Goal: Task Accomplishment & Management: Complete application form

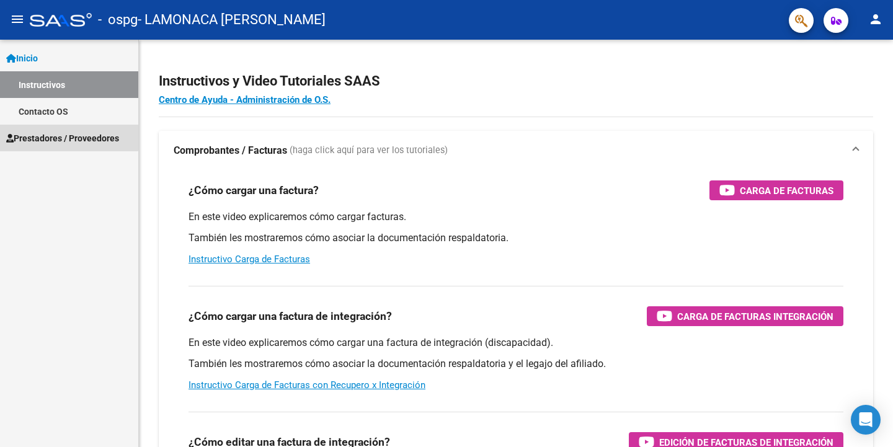
click at [51, 136] on span "Prestadores / Proveedores" at bounding box center [62, 138] width 113 height 14
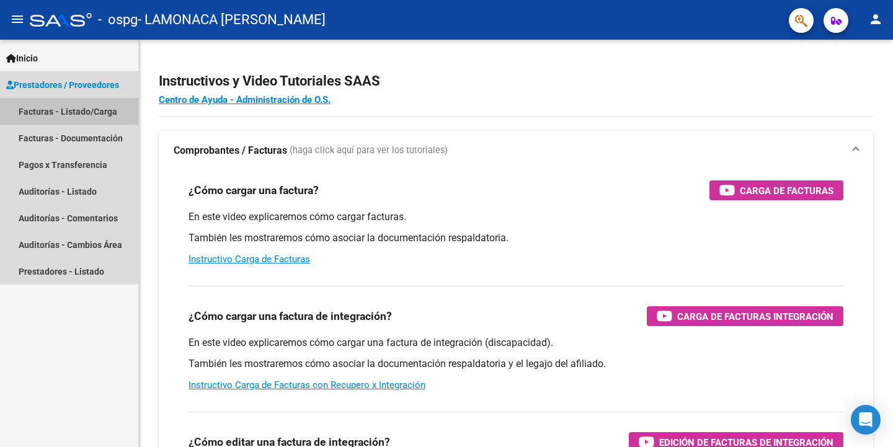
click at [42, 110] on link "Facturas - Listado/Carga" at bounding box center [69, 111] width 138 height 27
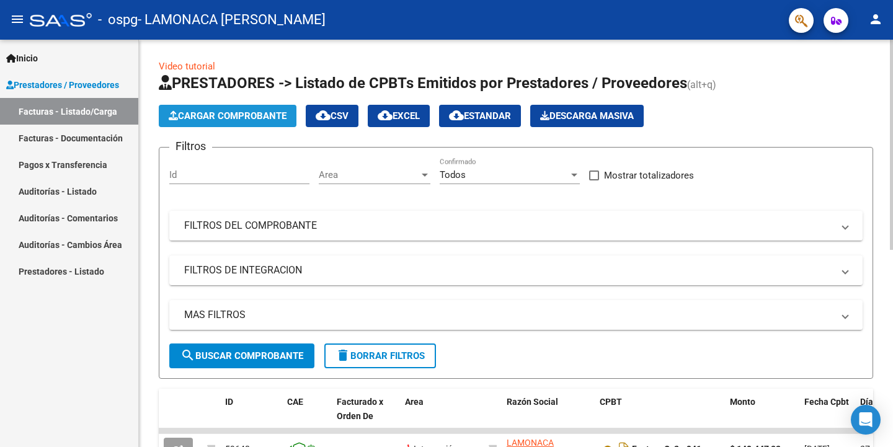
click at [192, 117] on span "Cargar Comprobante" at bounding box center [228, 115] width 118 height 11
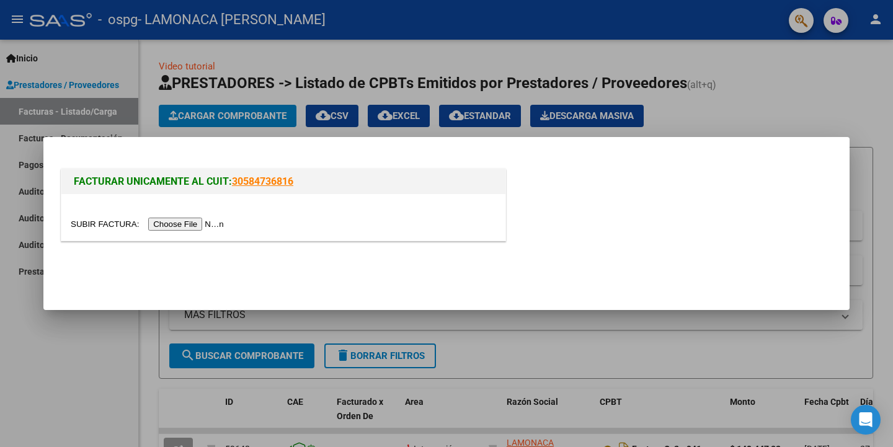
click at [203, 226] on input "file" at bounding box center [149, 224] width 157 height 13
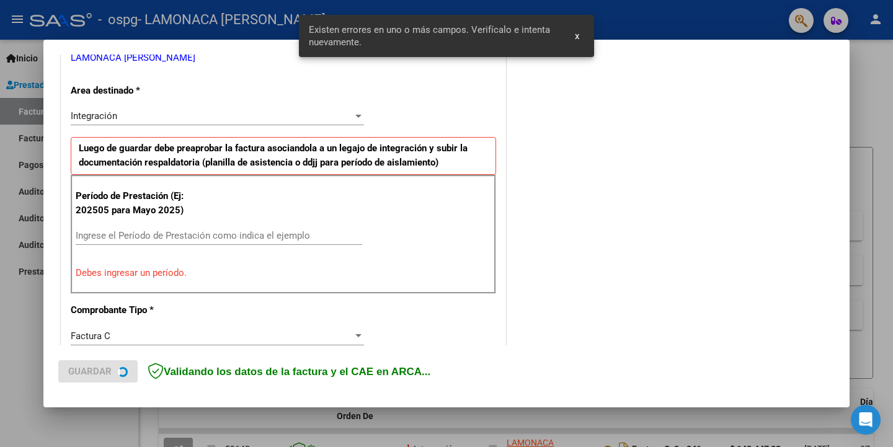
scroll to position [287, 0]
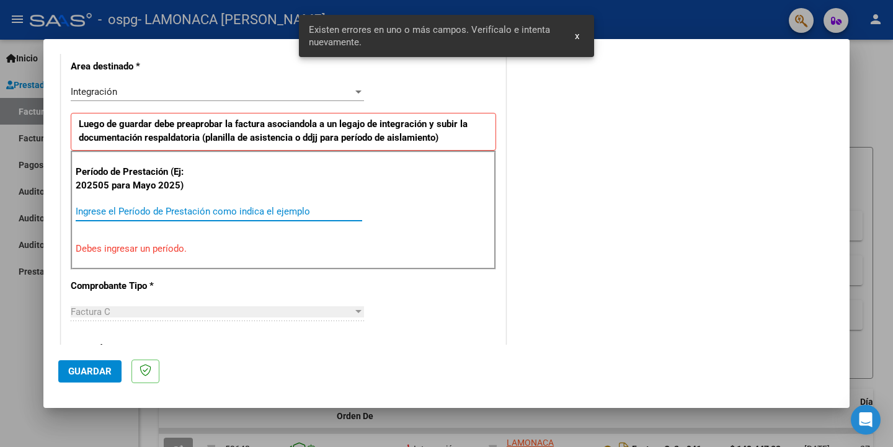
click at [94, 208] on input "Ingrese el Período de Prestación como indica el ejemplo" at bounding box center [219, 211] width 287 height 11
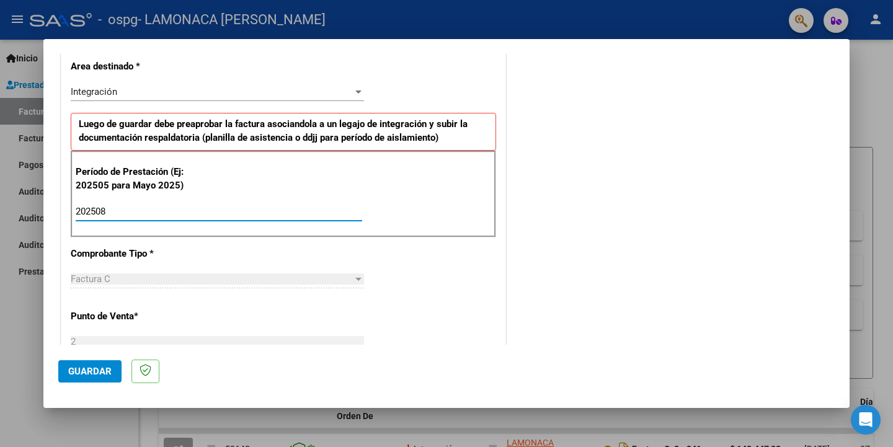
type input "202508"
click at [100, 368] on span "Guardar" at bounding box center [89, 371] width 43 height 11
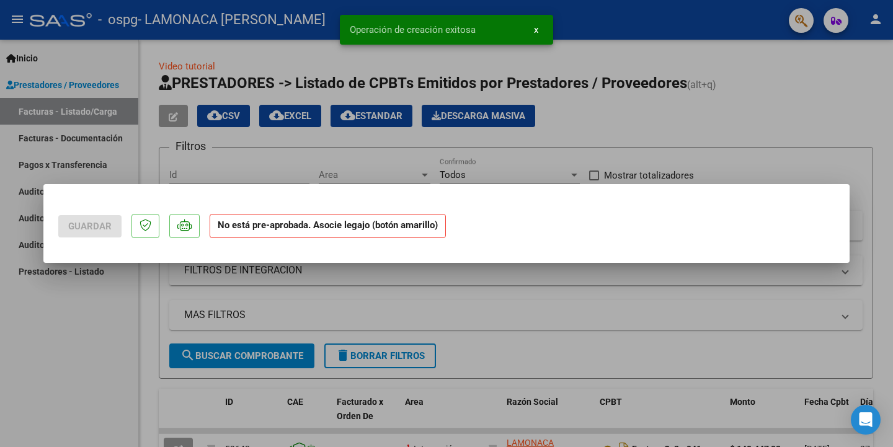
scroll to position [0, 0]
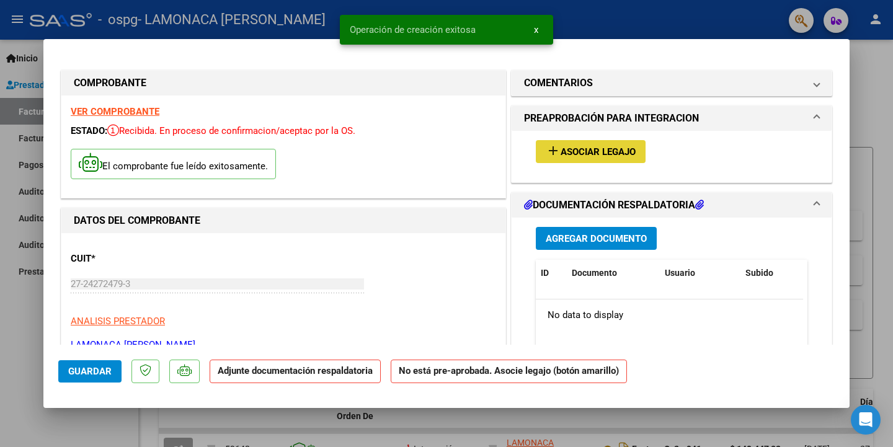
click at [561, 154] on span "Asociar Legajo" at bounding box center [598, 151] width 75 height 11
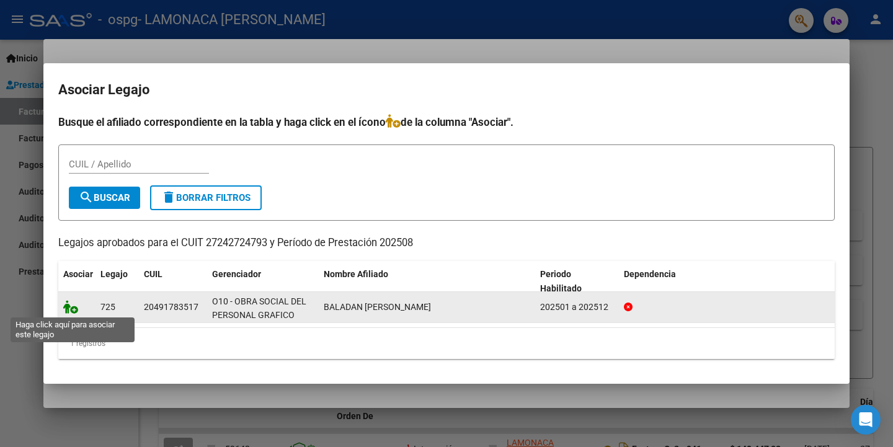
click at [73, 308] on icon at bounding box center [70, 307] width 15 height 14
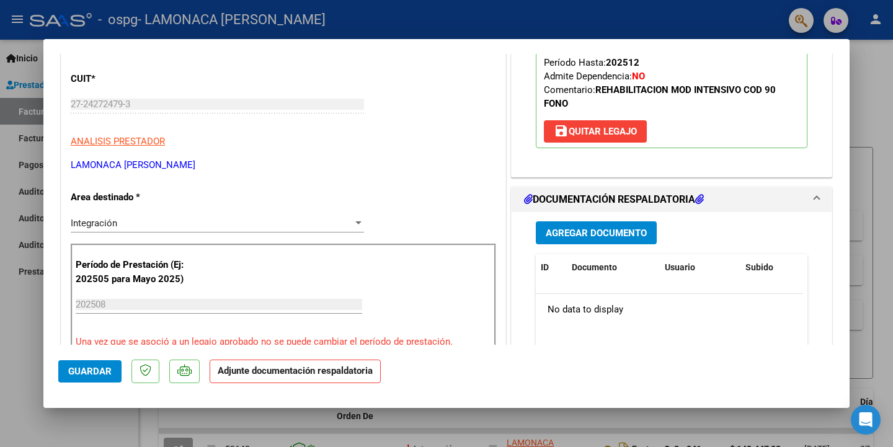
scroll to position [186, 0]
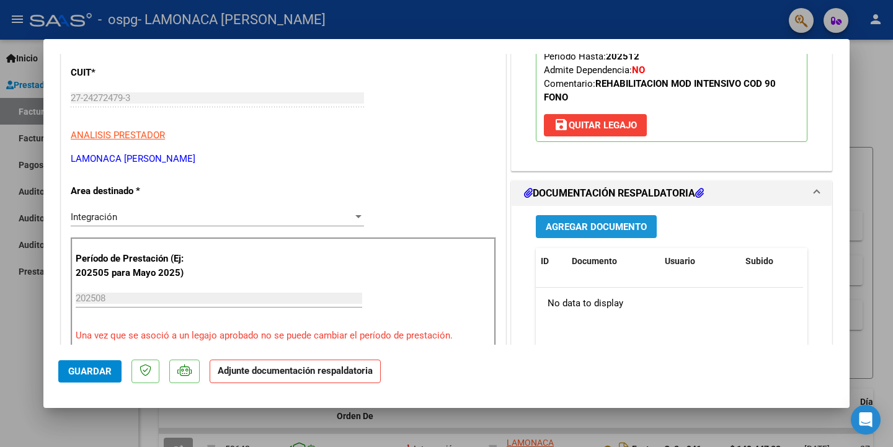
click at [571, 233] on span "Agregar Documento" at bounding box center [596, 226] width 101 height 11
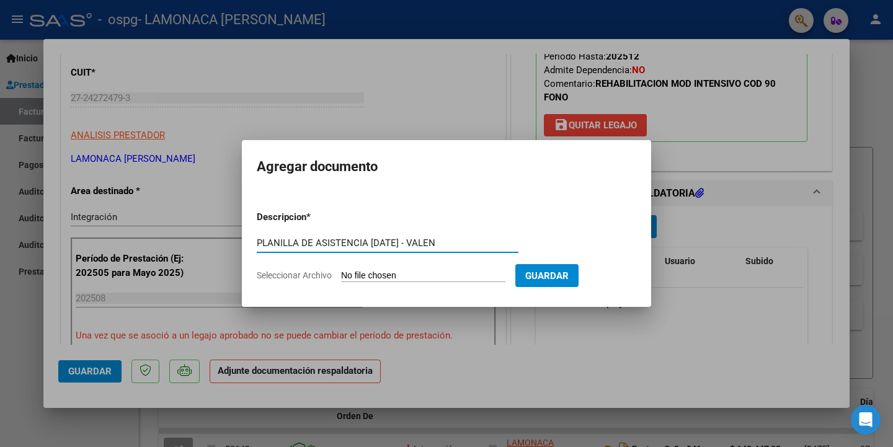
type input "PLANILLA DE ASISTENCIA [DATE] - VALEN"
click at [296, 265] on form "Descripcion * PLANILLA DE ASISTENCIA [DATE] - VALEN Escriba aquí una descripcio…" at bounding box center [447, 246] width 380 height 91
click at [290, 273] on span "Seleccionar Archivo" at bounding box center [294, 275] width 75 height 10
click at [341, 273] on input "Seleccionar Archivo" at bounding box center [423, 276] width 164 height 12
type input "C:\fakepath\AS. [DATE] - VALEN.pdf"
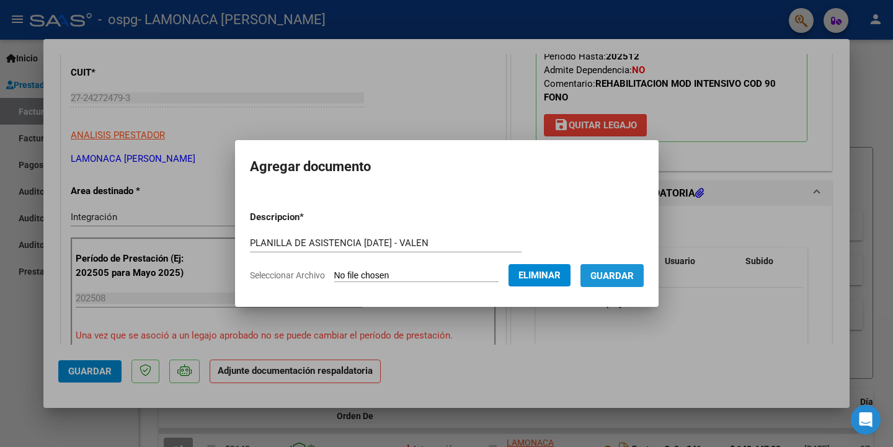
click at [613, 272] on span "Guardar" at bounding box center [611, 275] width 43 height 11
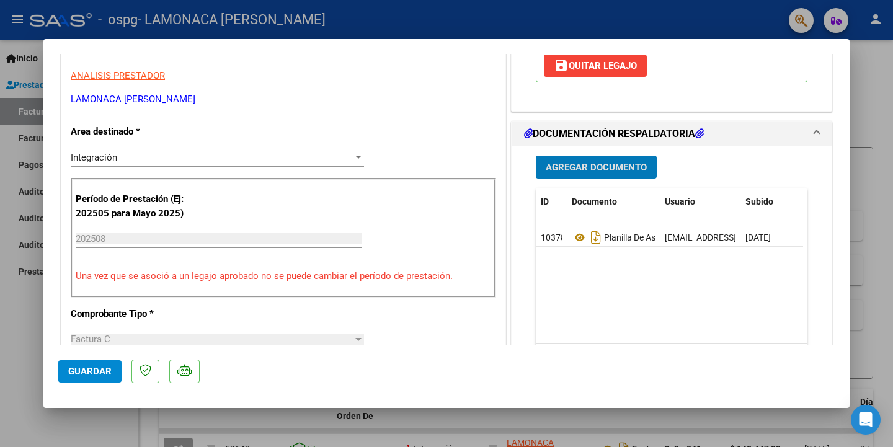
scroll to position [248, 0]
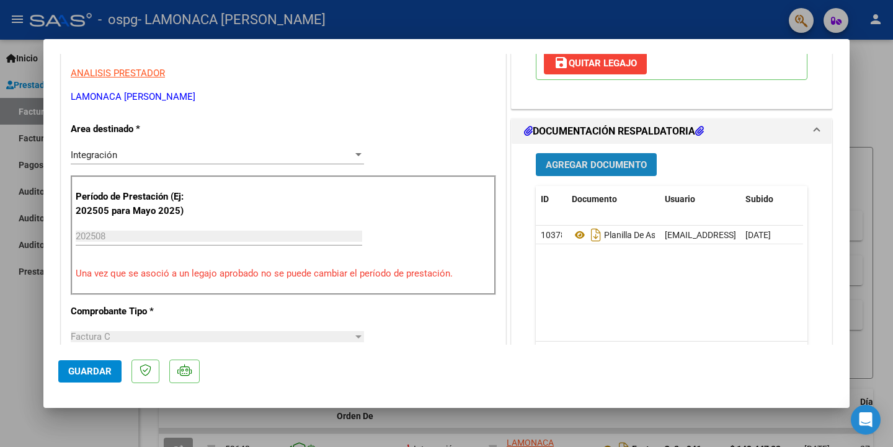
click at [592, 171] on span "Agregar Documento" at bounding box center [596, 164] width 101 height 11
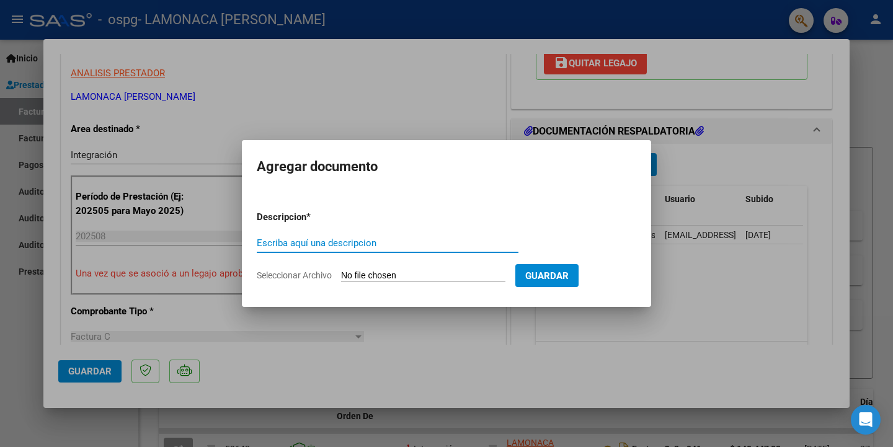
click at [265, 241] on input "Escriba aquí una descripcion" at bounding box center [388, 243] width 262 height 11
click at [710, 332] on div at bounding box center [446, 223] width 893 height 447
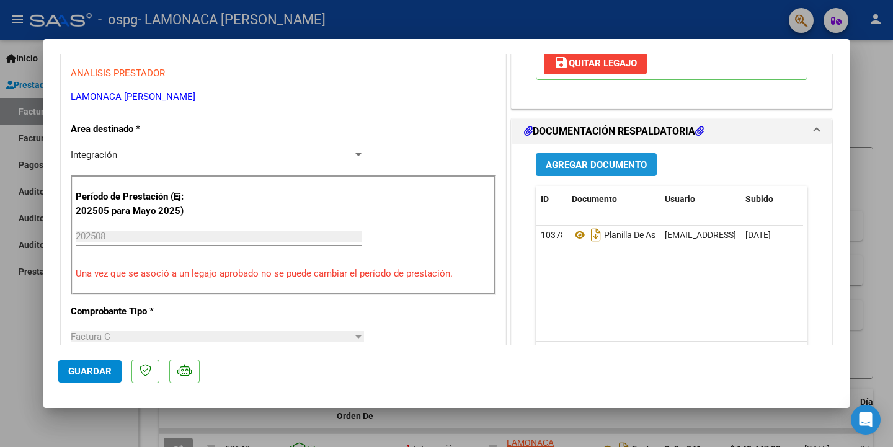
click at [554, 168] on button "Agregar Documento" at bounding box center [596, 164] width 121 height 23
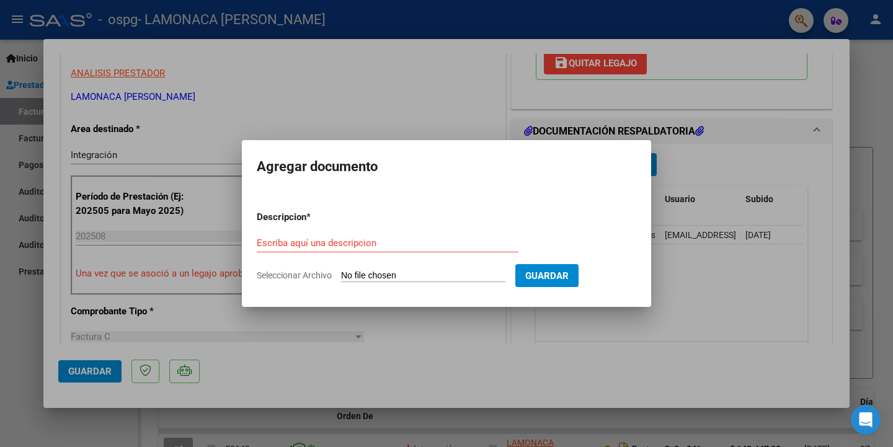
click at [394, 277] on input "Seleccionar Archivo" at bounding box center [423, 276] width 164 height 12
type input "C:\fakepath\AUTORIZACIÓN DISCAPACIDAD 2025 - BALADÁN.pdf"
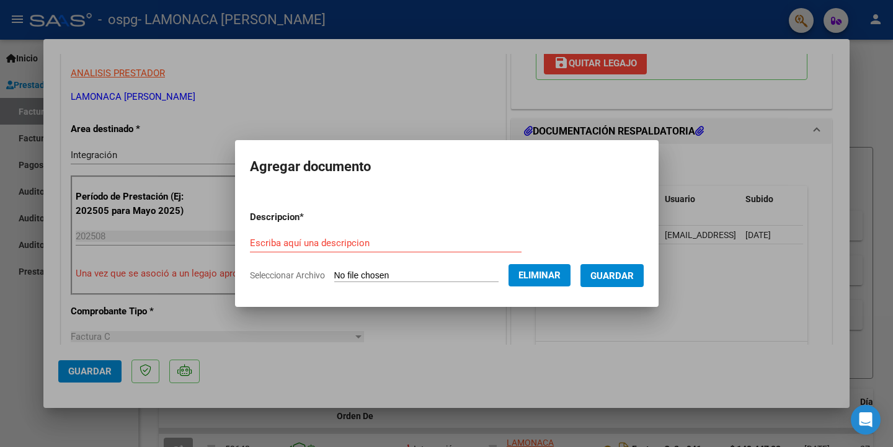
click at [625, 274] on span "Guardar" at bounding box center [611, 275] width 43 height 11
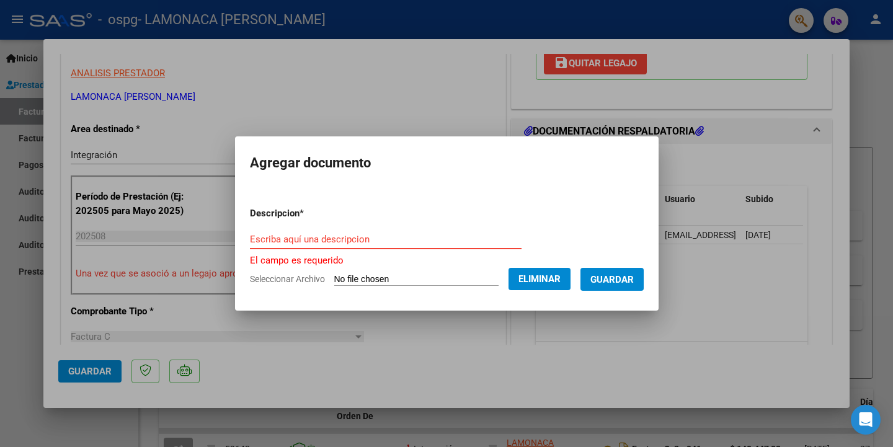
click at [282, 236] on input "Escriba aquí una descripcion" at bounding box center [386, 239] width 272 height 11
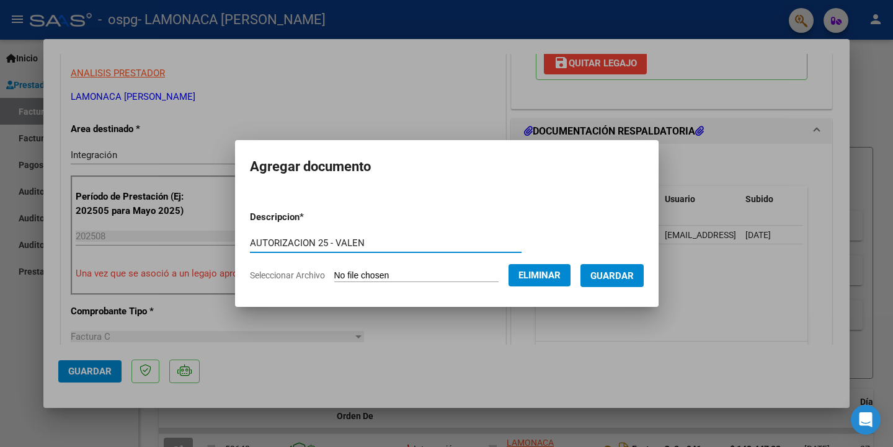
type input "AUTORIZACION 25 - VALEN"
click at [623, 280] on span "Guardar" at bounding box center [611, 275] width 43 height 11
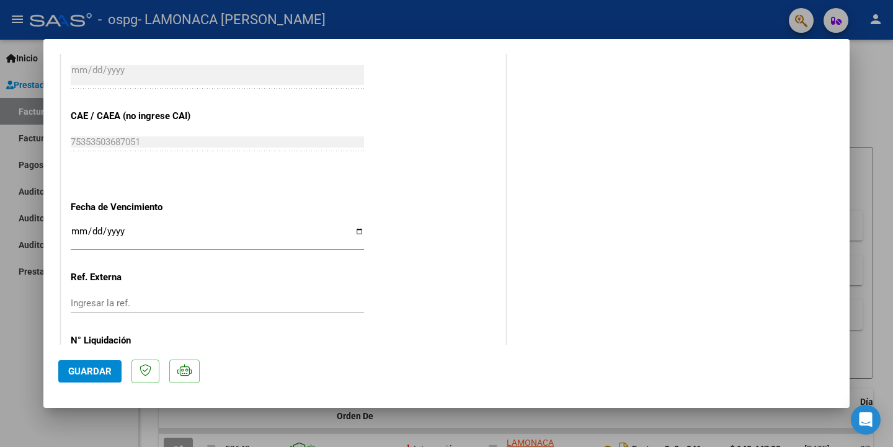
scroll to position [757, 0]
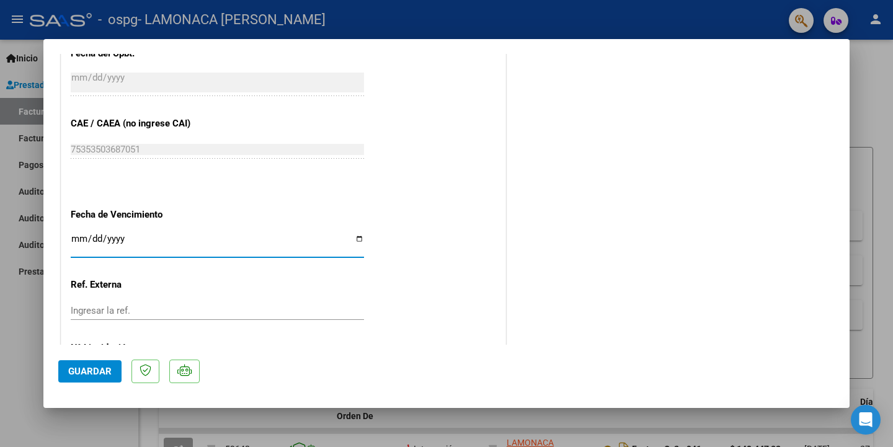
click at [354, 236] on input "Ingresar la fecha" at bounding box center [217, 244] width 293 height 20
type input "[DATE]"
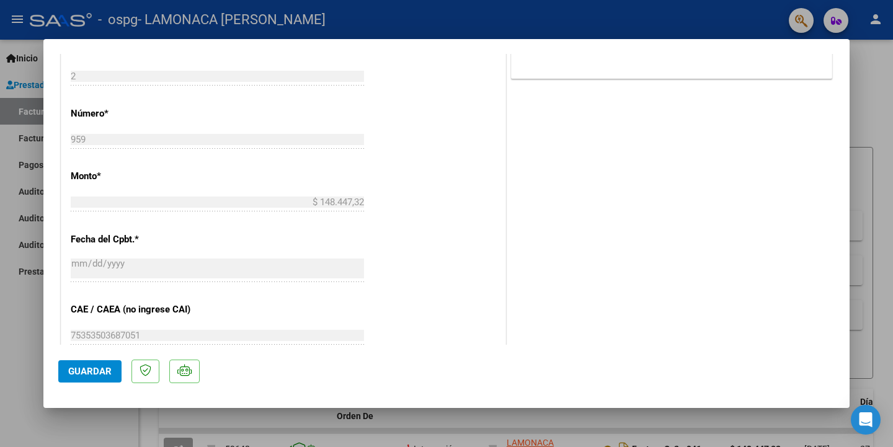
scroll to position [819, 0]
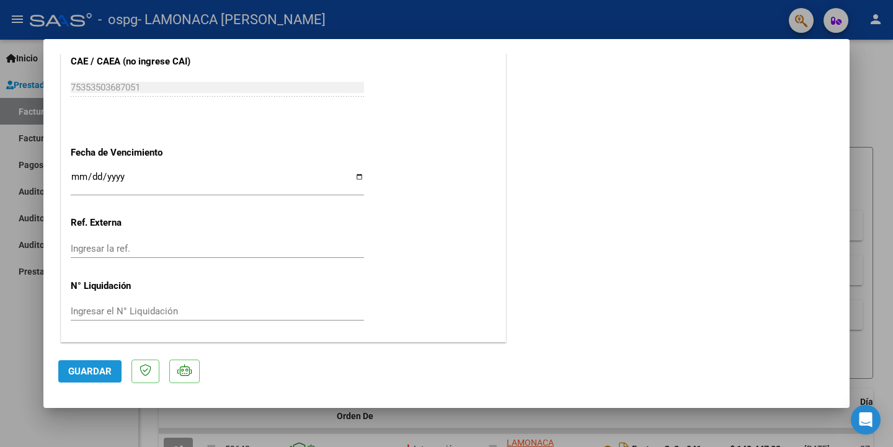
click at [78, 368] on span "Guardar" at bounding box center [89, 371] width 43 height 11
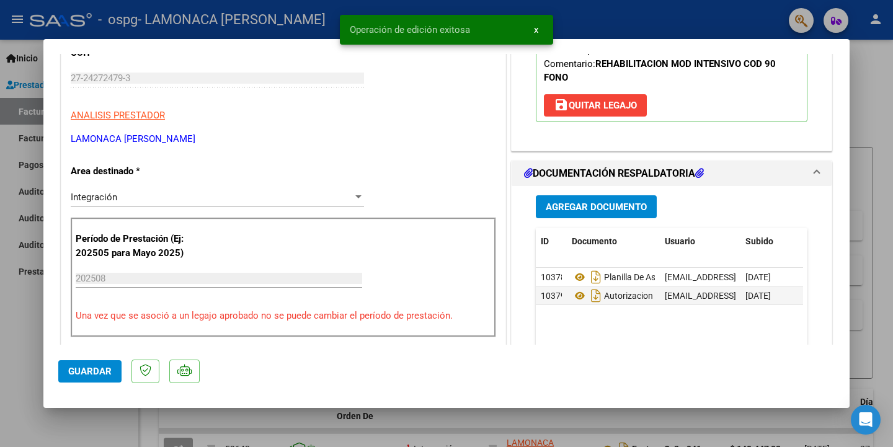
scroll to position [199, 0]
